Goal: Task Accomplishment & Management: Manage account settings

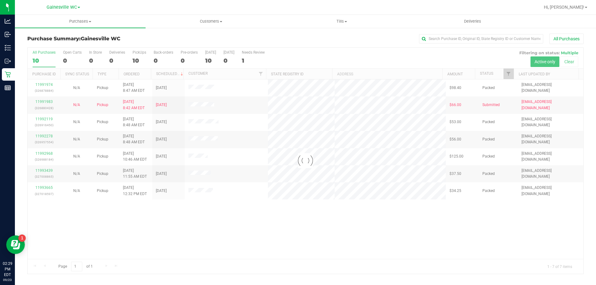
click at [41, 101] on div at bounding box center [306, 161] width 556 height 226
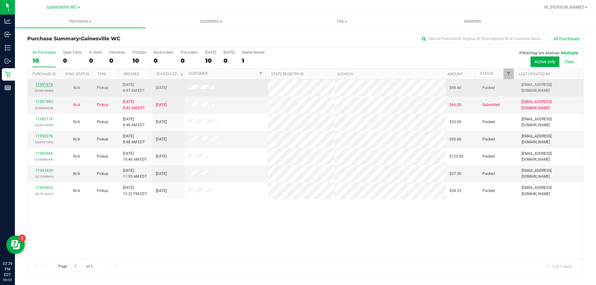
click at [43, 85] on link "11991974" at bounding box center [43, 85] width 17 height 4
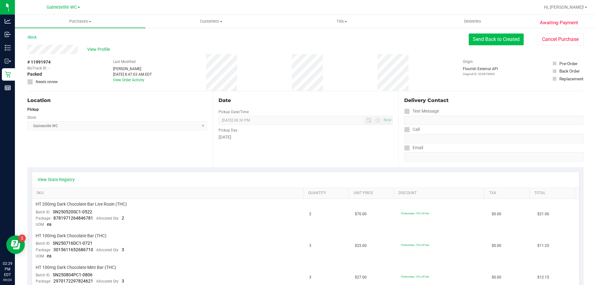
click at [497, 42] on button "Send Back to Created" at bounding box center [496, 40] width 55 height 12
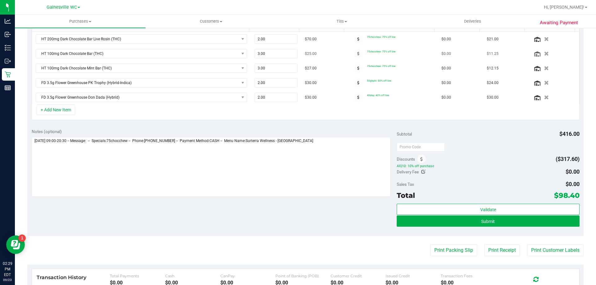
scroll to position [186, 0]
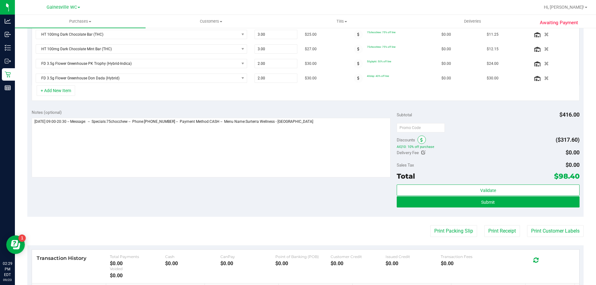
click at [417, 141] on span at bounding box center [421, 140] width 8 height 8
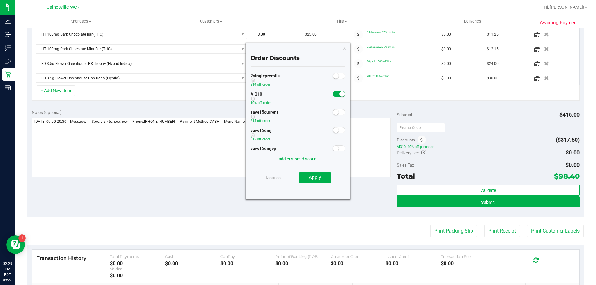
click at [333, 94] on span at bounding box center [339, 94] width 12 height 6
click at [318, 179] on span "Apply" at bounding box center [315, 178] width 12 height 6
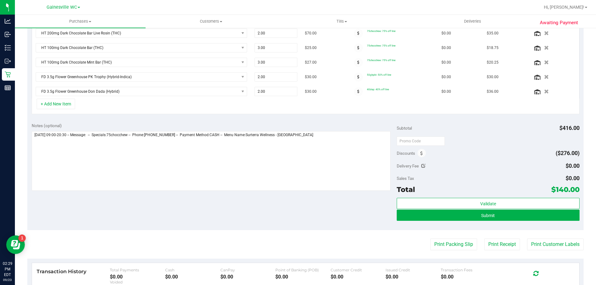
scroll to position [177, 0]
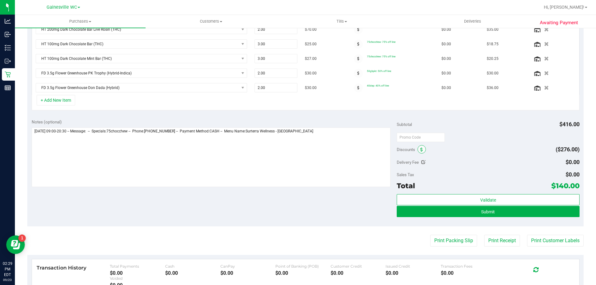
click at [420, 148] on icon at bounding box center [421, 150] width 2 height 4
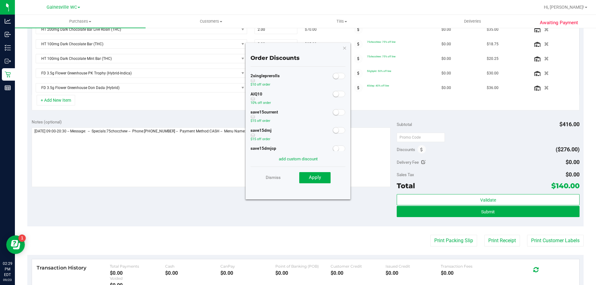
click at [335, 96] on span at bounding box center [339, 94] width 12 height 6
click at [315, 182] on button "Apply" at bounding box center [314, 177] width 31 height 11
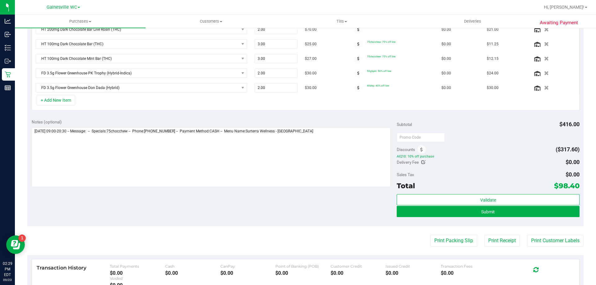
scroll to position [178, 0]
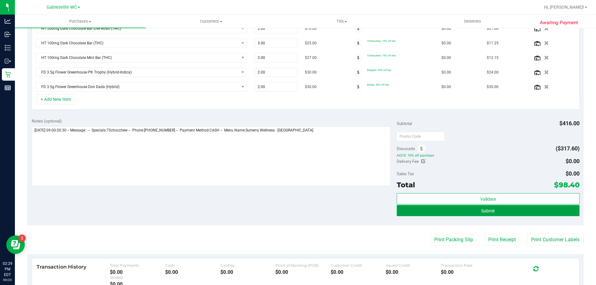
click at [456, 210] on button "Submit" at bounding box center [488, 210] width 182 height 11
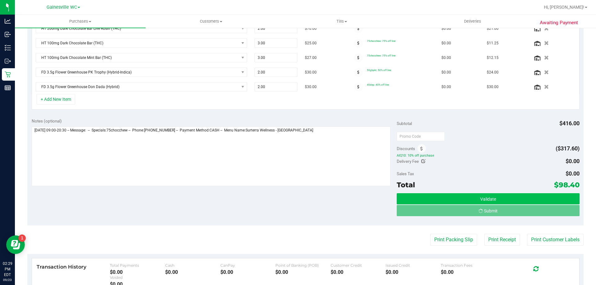
scroll to position [178, 0]
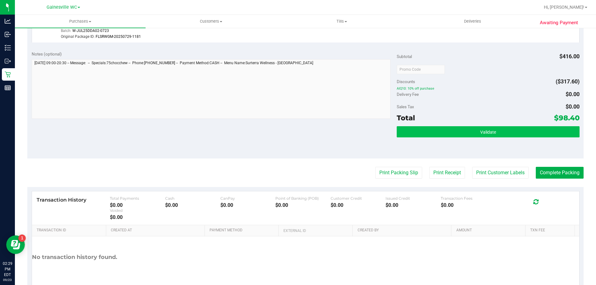
scroll to position [426, 0]
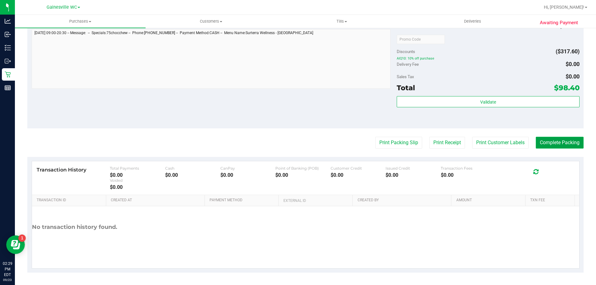
click at [537, 142] on button "Complete Packing" at bounding box center [560, 143] width 48 height 12
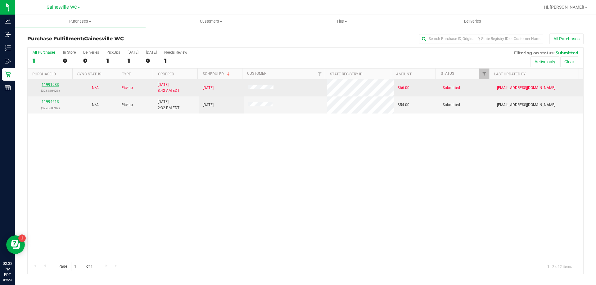
click at [43, 83] on link "11991983" at bounding box center [50, 85] width 17 height 4
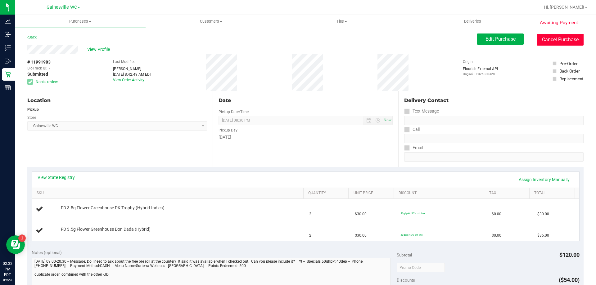
click at [544, 40] on button "Cancel Purchase" at bounding box center [560, 40] width 47 height 12
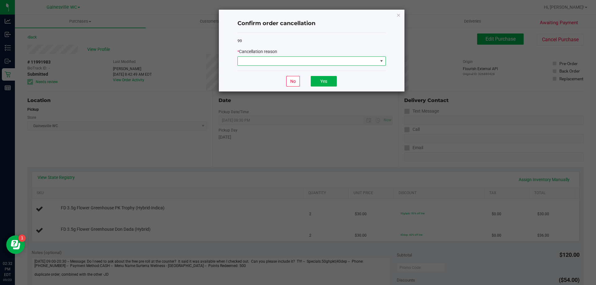
click at [286, 60] on span at bounding box center [308, 61] width 140 height 9
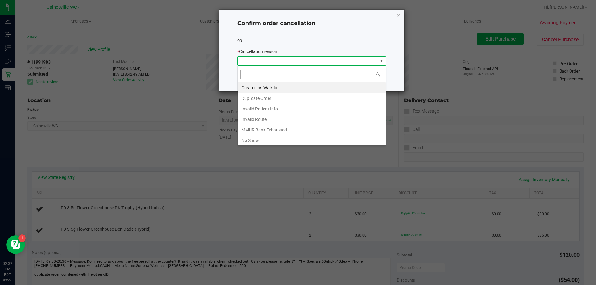
scroll to position [9, 148]
click at [264, 99] on li "Duplicate Order" at bounding box center [312, 98] width 148 height 11
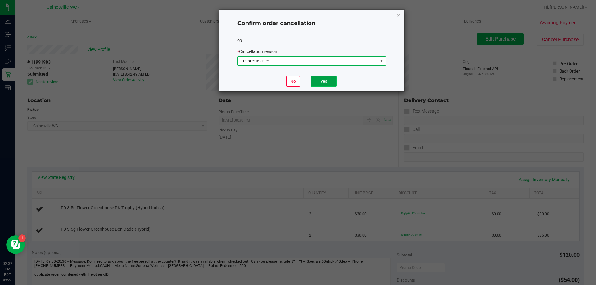
click at [330, 79] on button "Yes" at bounding box center [324, 81] width 26 height 11
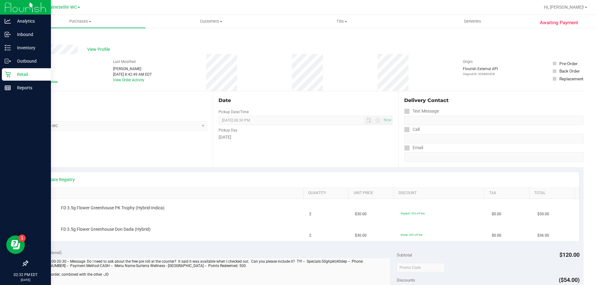
click at [20, 75] on p "Retail" at bounding box center [29, 74] width 37 height 7
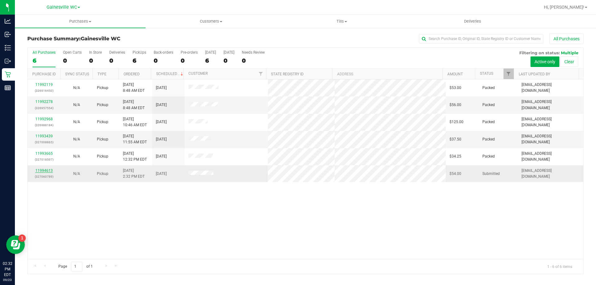
click at [46, 172] on link "11994613" at bounding box center [43, 171] width 17 height 4
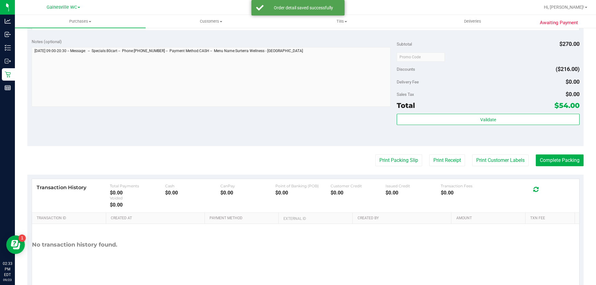
scroll to position [279, 0]
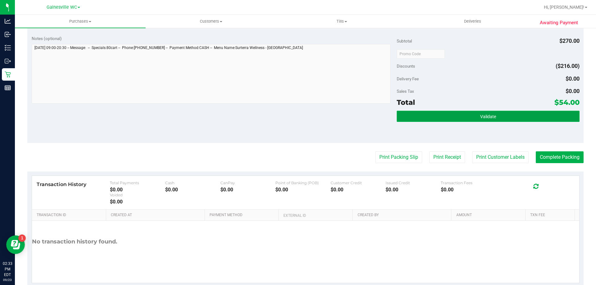
click at [419, 112] on button "Validate" at bounding box center [488, 116] width 182 height 11
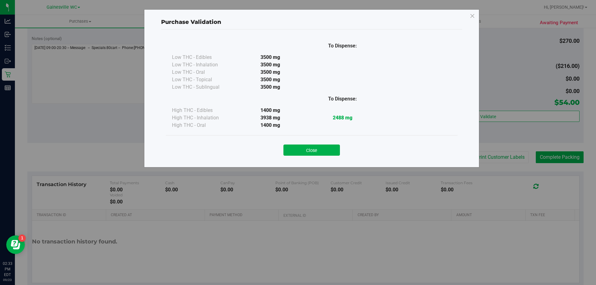
drag, startPoint x: 308, startPoint y: 150, endPoint x: 315, endPoint y: 150, distance: 6.5
click at [310, 150] on button "Close" at bounding box center [311, 150] width 56 height 11
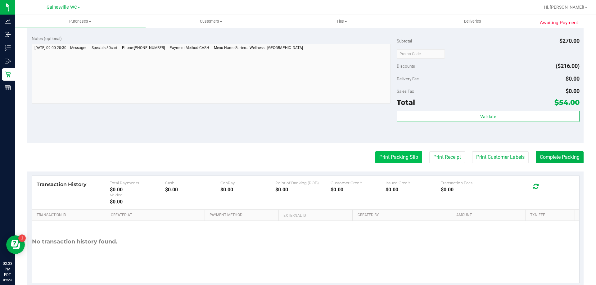
click at [384, 155] on button "Print Packing Slip" at bounding box center [398, 157] width 47 height 12
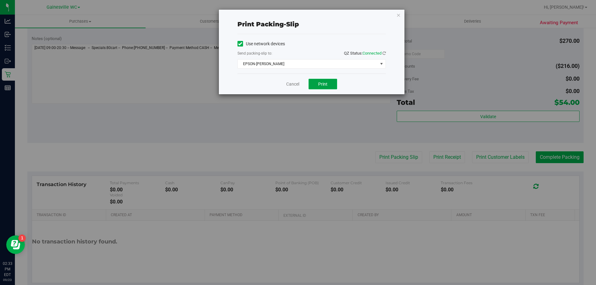
click at [317, 84] on button "Print" at bounding box center [322, 84] width 29 height 11
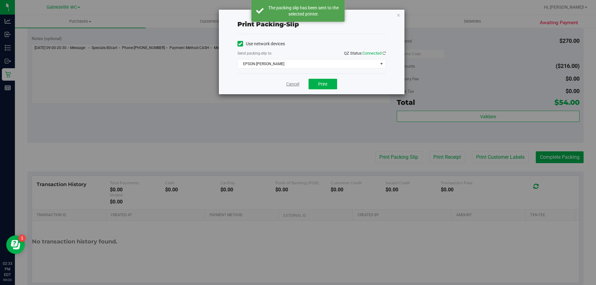
click at [290, 83] on link "Cancel" at bounding box center [292, 84] width 13 height 7
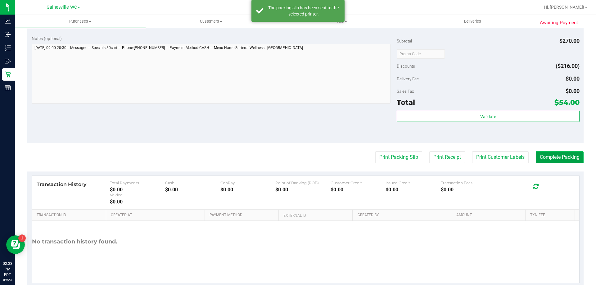
click at [542, 157] on button "Complete Packing" at bounding box center [560, 157] width 48 height 12
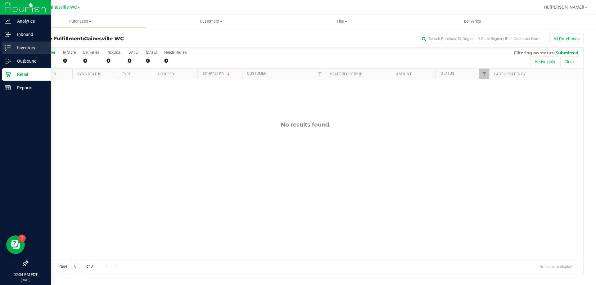
click at [25, 49] on p "Inventory" at bounding box center [29, 47] width 37 height 7
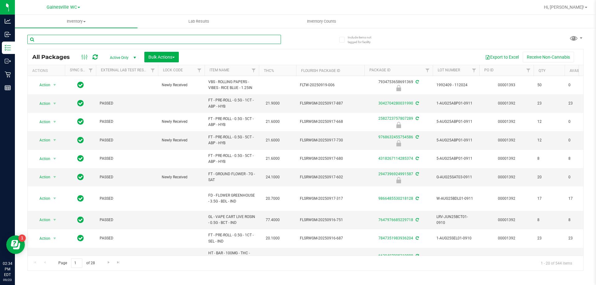
click at [68, 42] on input "text" at bounding box center [154, 39] width 254 height 9
type input "2244007371061439"
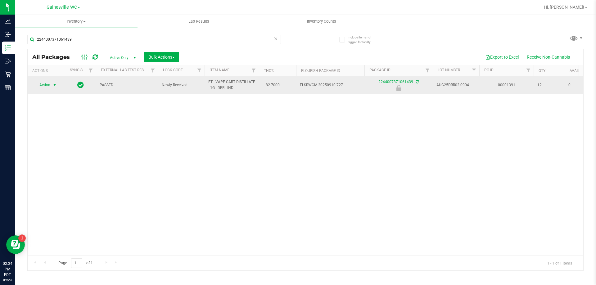
click at [48, 86] on span "Action" at bounding box center [42, 85] width 17 height 9
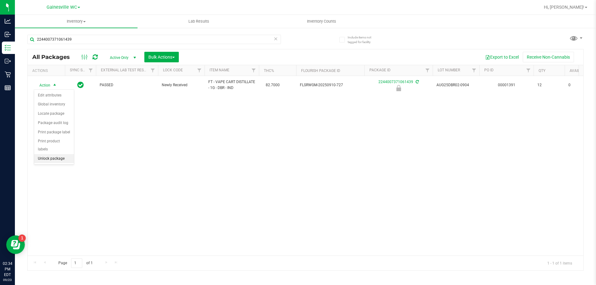
click at [57, 154] on li "Unlock package" at bounding box center [54, 158] width 40 height 9
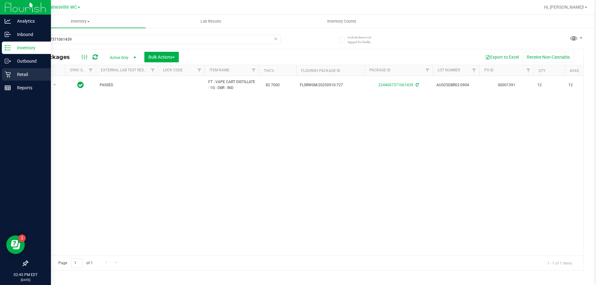
click at [12, 76] on p "Retail" at bounding box center [29, 74] width 37 height 7
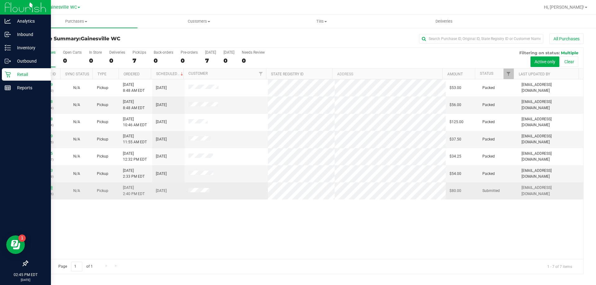
click at [42, 188] on link "11994658" at bounding box center [43, 188] width 17 height 4
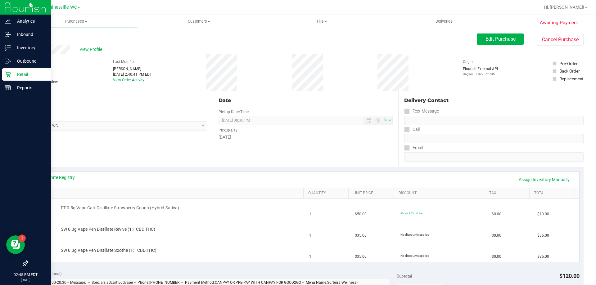
scroll to position [31, 0]
